Goal: Task Accomplishment & Management: Understand process/instructions

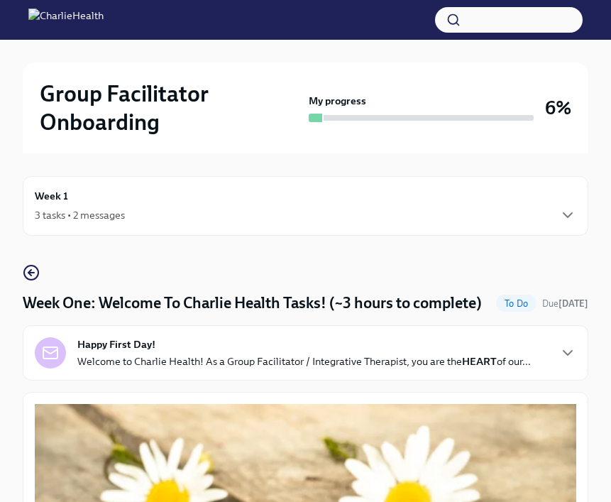
click at [355, 368] on p "Welcome to Charlie Health! As a Group Facilitator / Integrative Therapist, you …" at bounding box center [303, 361] width 453 height 14
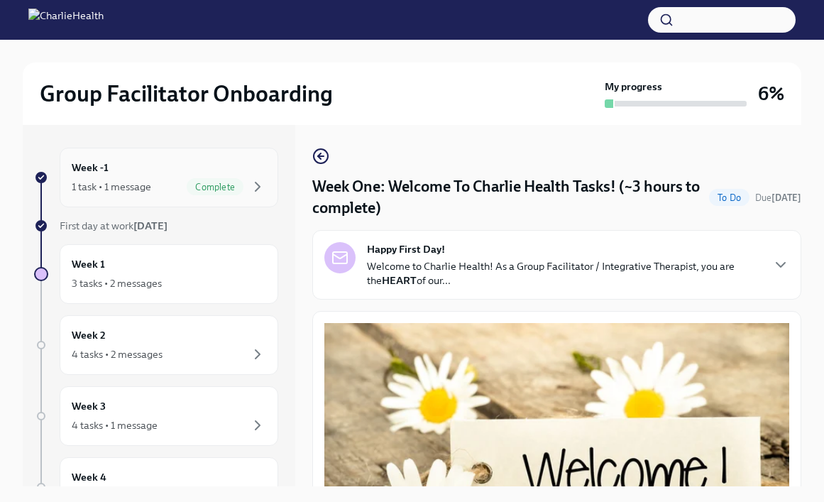
click at [201, 174] on div "Week -1 1 task • 1 message Complete" at bounding box center [169, 177] width 194 height 35
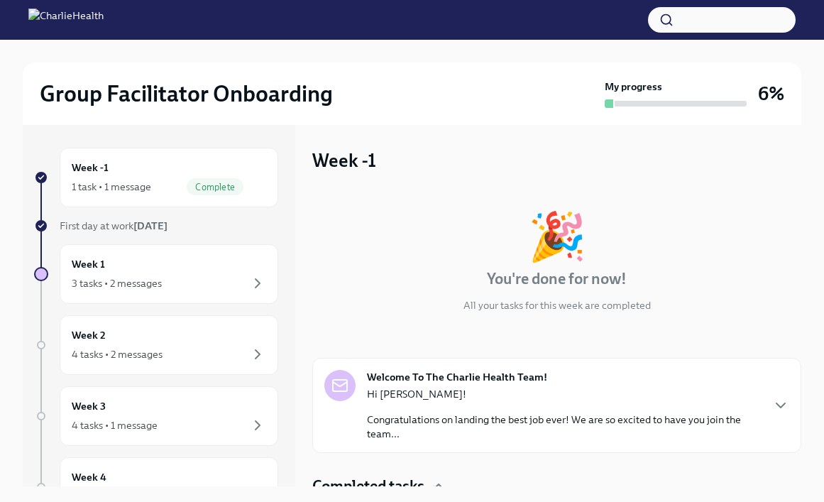
scroll to position [69, 0]
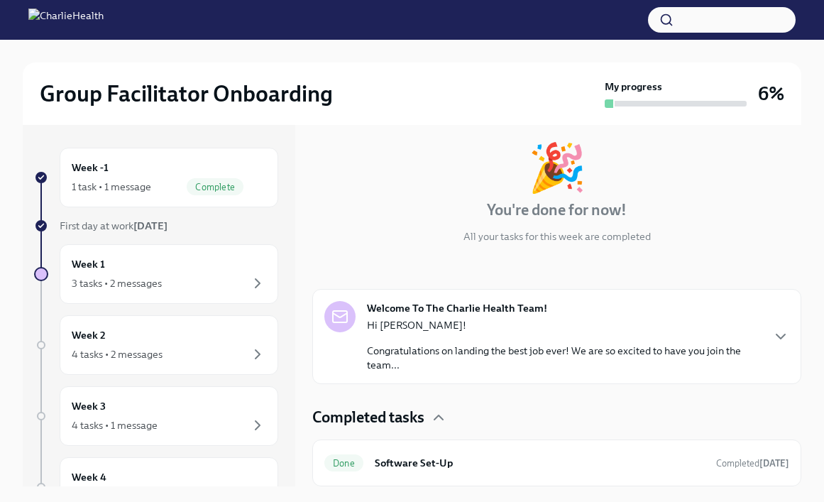
click at [531, 332] on div "Hi [PERSON_NAME]! Congratulations on landing the best job ever! We are so excit…" at bounding box center [564, 345] width 394 height 54
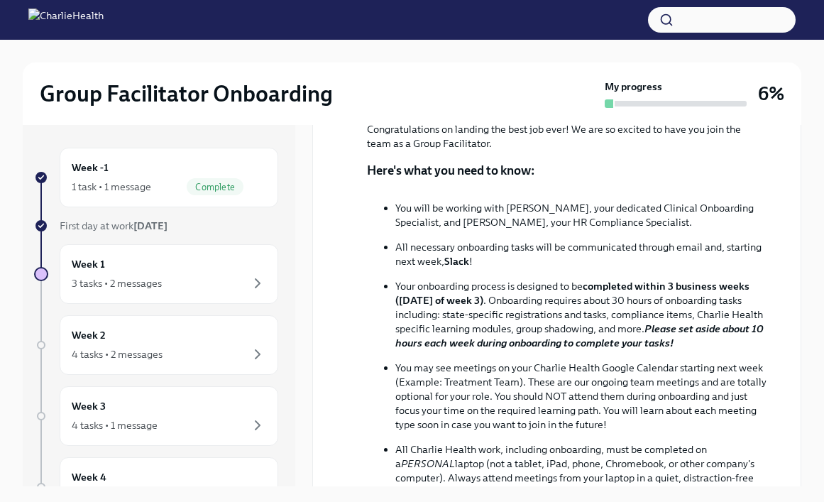
scroll to position [366, 0]
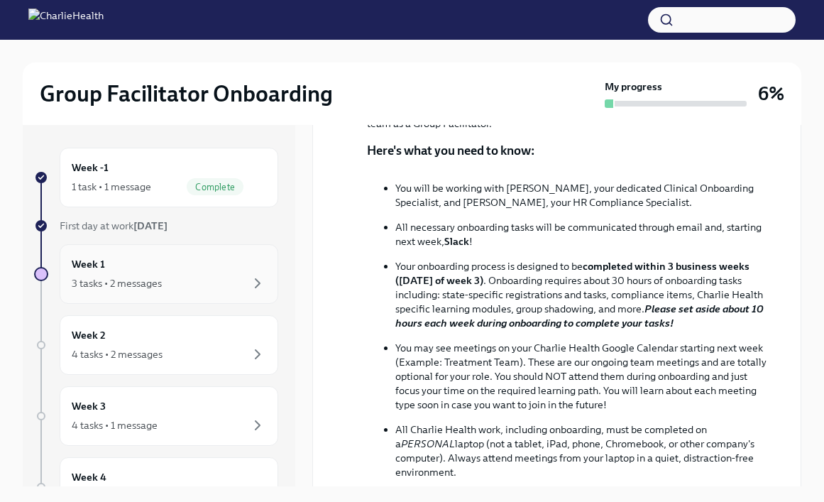
click at [234, 290] on div "3 tasks • 2 messages" at bounding box center [169, 283] width 194 height 17
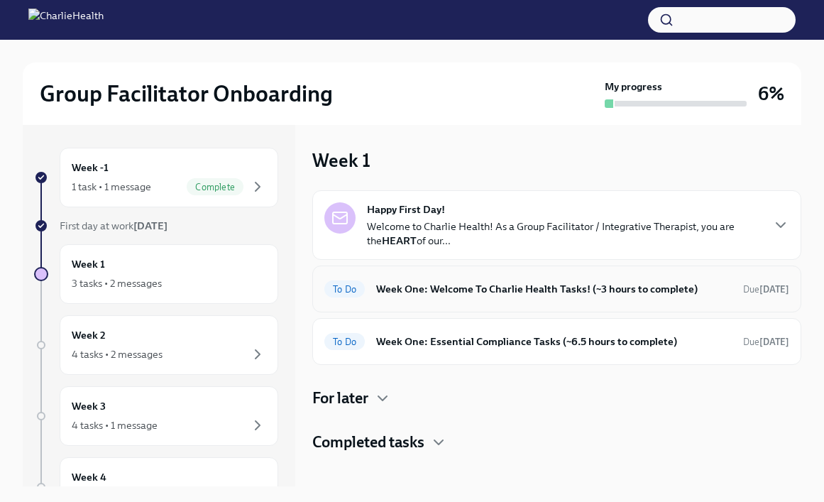
click at [511, 311] on div "To Do Week One: Welcome To Charlie Health Tasks! (~3 hours to complete) Due [DA…" at bounding box center [556, 288] width 489 height 47
click at [527, 285] on h6 "Week One: Welcome To Charlie Health Tasks! (~3 hours to complete)" at bounding box center [554, 289] width 356 height 16
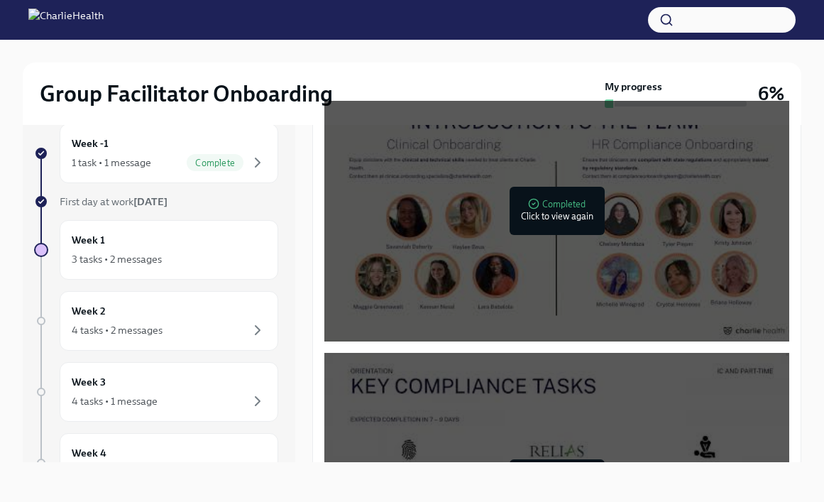
scroll to position [65, 0]
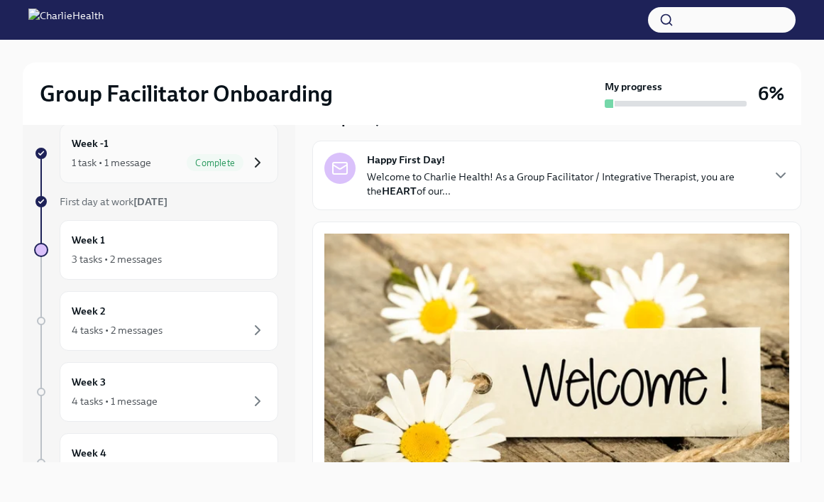
click at [251, 163] on icon "button" at bounding box center [257, 162] width 17 height 17
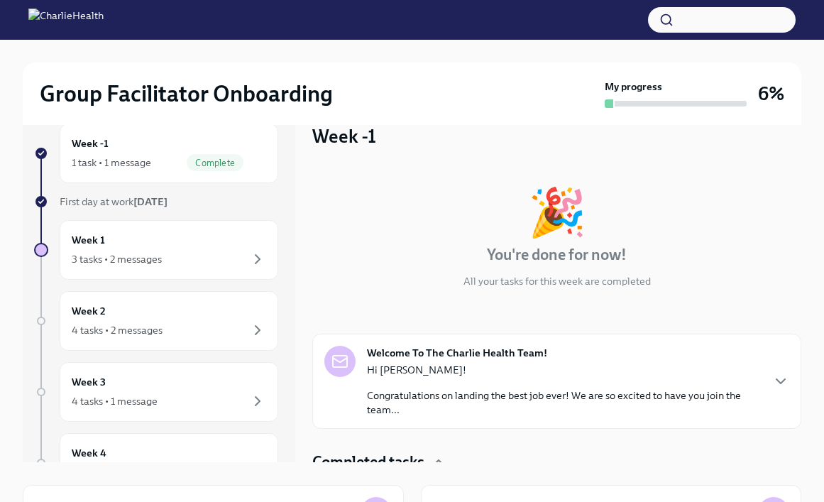
click at [476, 370] on p "Hi [PERSON_NAME]!" at bounding box center [564, 370] width 394 height 14
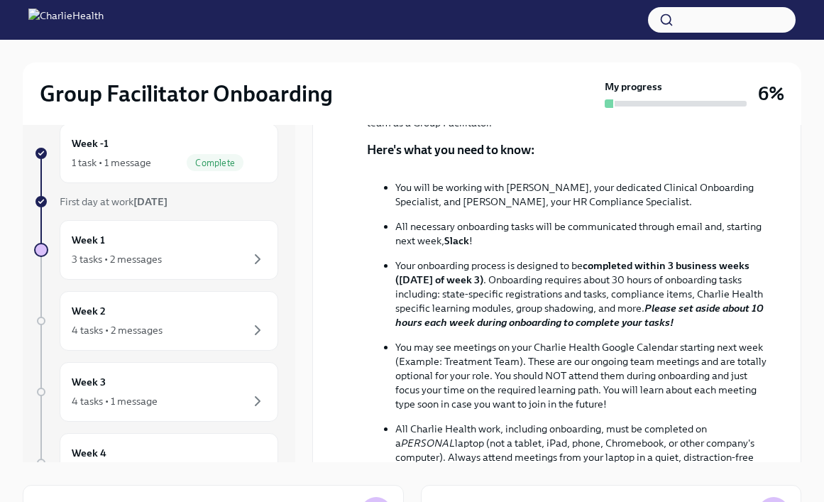
scroll to position [347, 0]
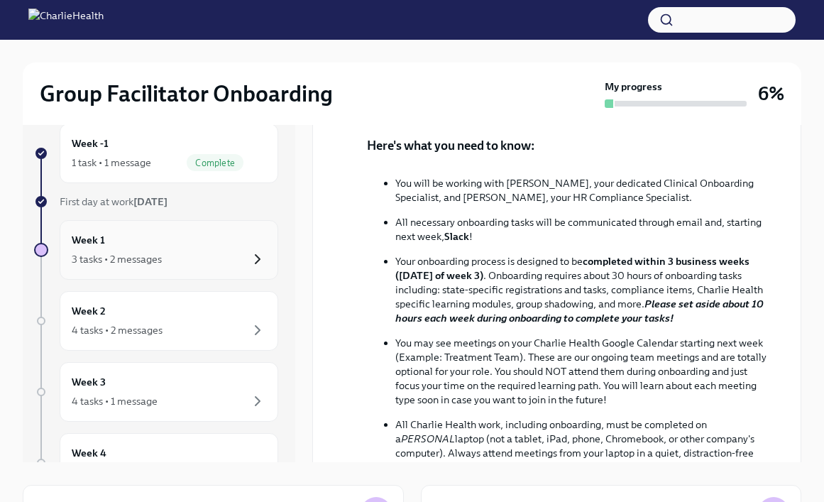
click at [258, 266] on icon "button" at bounding box center [257, 259] width 17 height 17
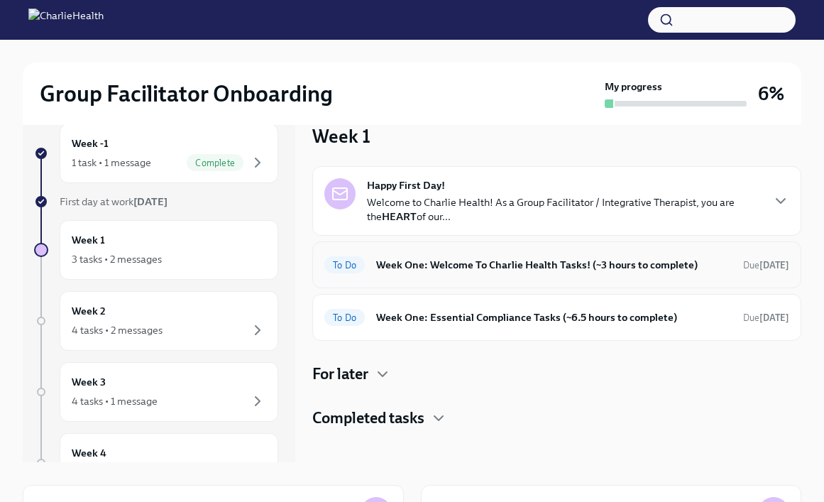
click at [484, 284] on div "To Do Week One: Welcome To Charlie Health Tasks! (~3 hours to complete) Due [DA…" at bounding box center [556, 264] width 489 height 47
click at [489, 266] on h6 "Week One: Welcome To Charlie Health Tasks! (~3 hours to complete)" at bounding box center [554, 265] width 356 height 16
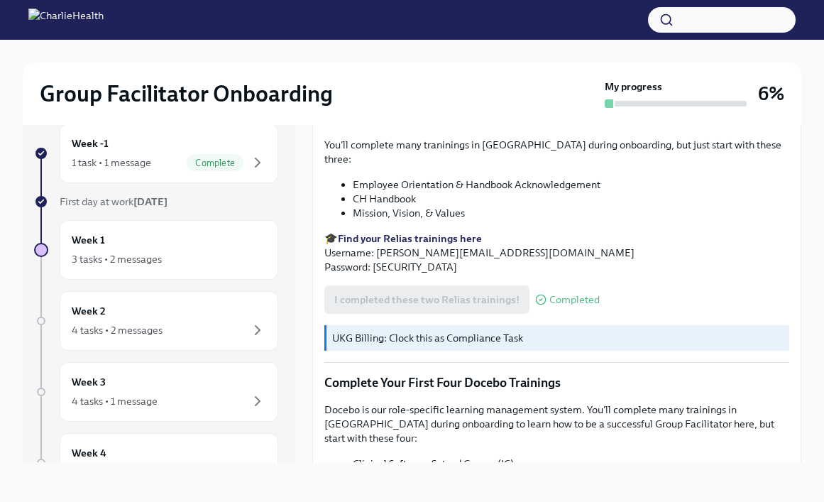
scroll to position [1775, 0]
